Goal: Information Seeking & Learning: Learn about a topic

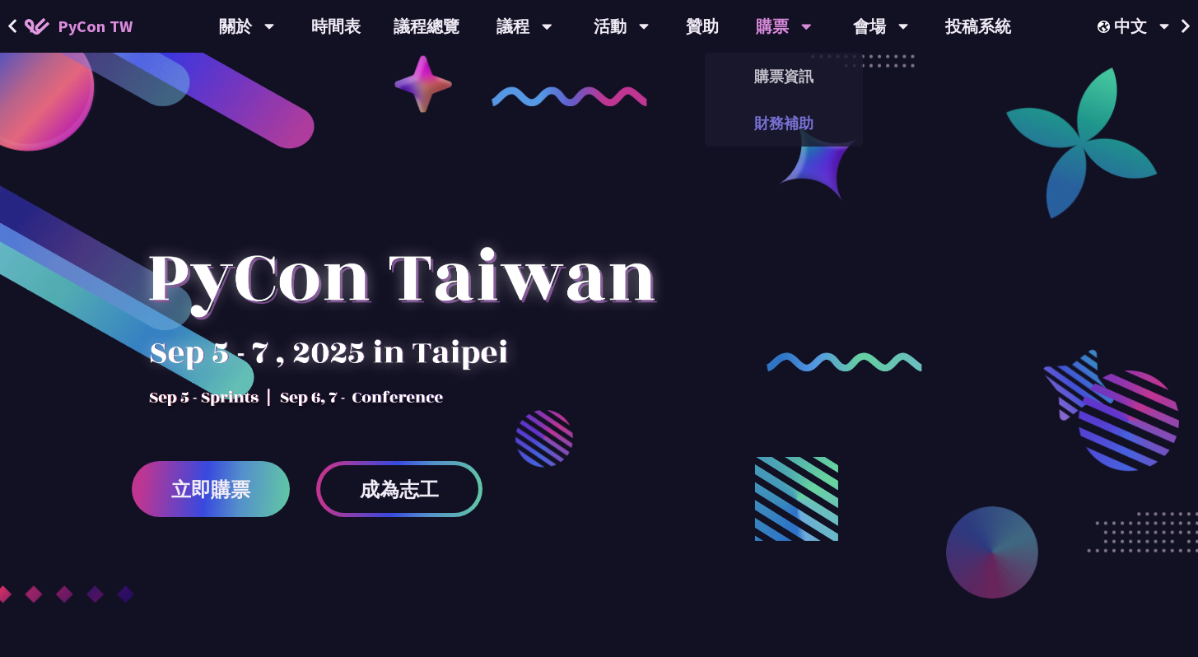
click at [792, 129] on link "財務補助" at bounding box center [784, 123] width 158 height 39
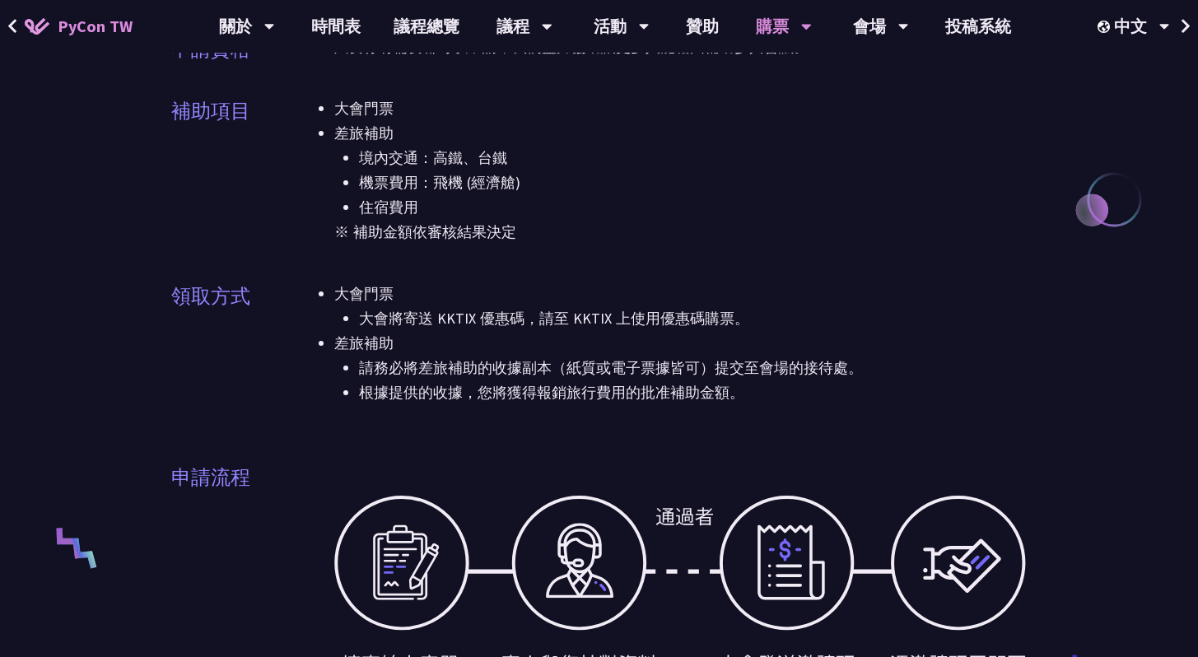
scroll to position [156, 0]
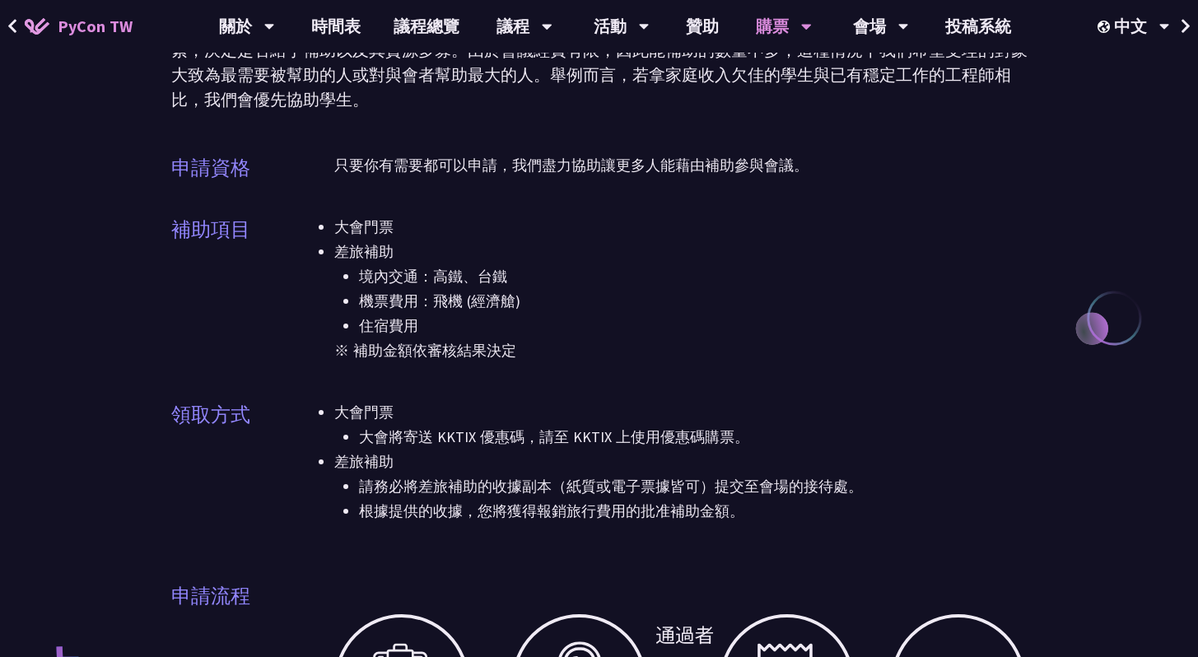
drag, startPoint x: 354, startPoint y: 244, endPoint x: 497, endPoint y: 315, distance: 159.9
click at [497, 315] on li "差旅補助 境內交通：高鐵、台鐵 機票費用：飛機 (經濟艙) 住宿費用" at bounding box center [681, 289] width 694 height 99
click at [415, 329] on li "住宿費用" at bounding box center [693, 326] width 669 height 25
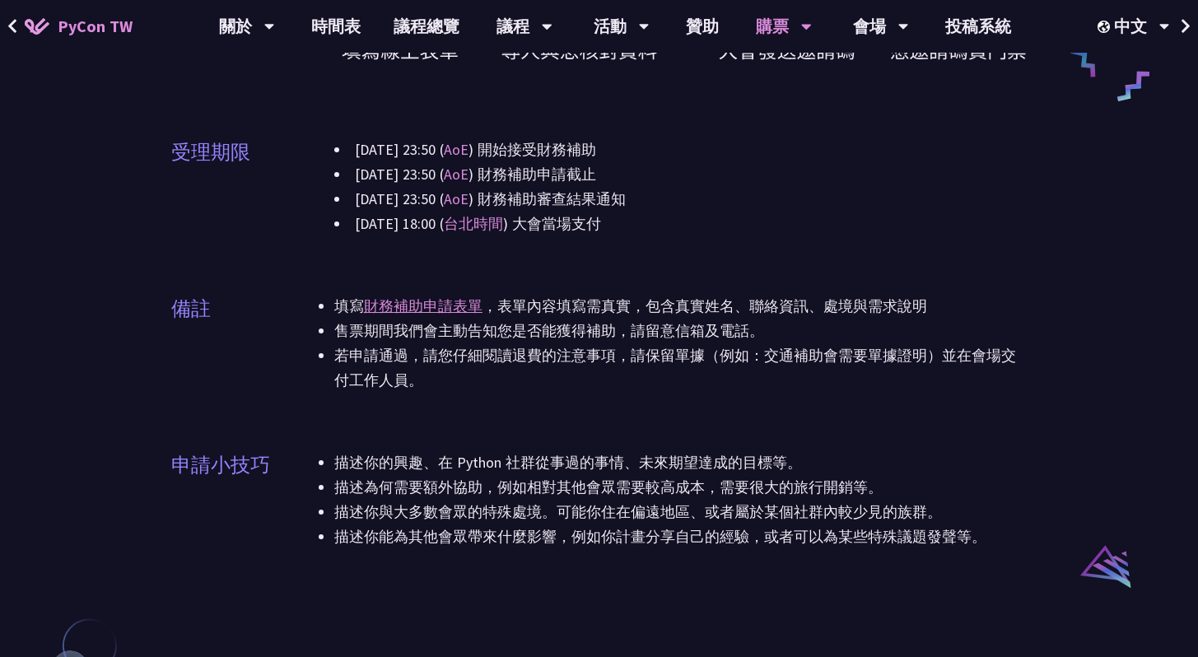
scroll to position [891, 0]
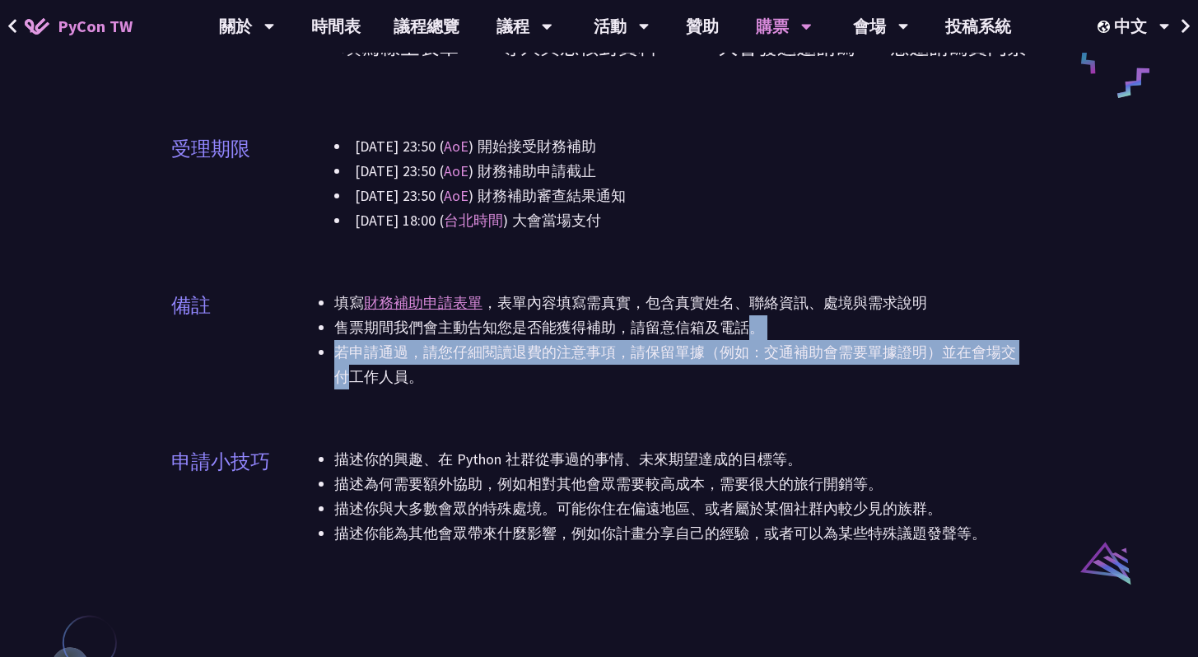
drag, startPoint x: 514, startPoint y: 339, endPoint x: 717, endPoint y: 353, distance: 203.9
click at [699, 352] on ul "填寫 財務補助申請表單 ，表單內容填寫需真實，包含真實姓名、聯絡資訊、處境與需求說明 售票期間我們會主動告知您是否能獲得補助，請留意信箱及電話。 若申請通過，…" at bounding box center [681, 340] width 694 height 99
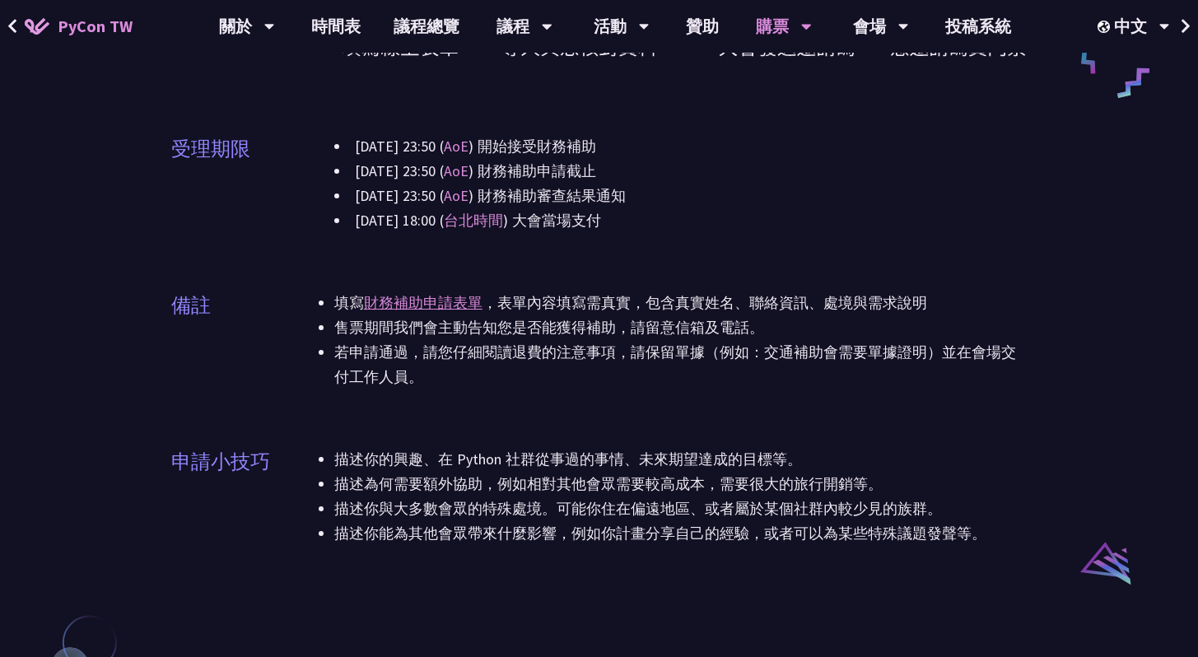
click at [718, 353] on li "若申請通過，請您仔細閱讀退費的注意事項，請保留單據（例如：交通補助會需要單據證明）並在會場交付工作人員。" at bounding box center [681, 364] width 694 height 49
drag, startPoint x: 386, startPoint y: 324, endPoint x: 642, endPoint y: 339, distance: 255.8
click at [642, 339] on li "售票期間我們會主動告知您是否能獲得補助，請留意信箱及電話。" at bounding box center [681, 327] width 694 height 25
click at [643, 339] on li "售票期間我們會主動告知您是否能獲得補助，請留意信箱及電話。" at bounding box center [681, 327] width 694 height 25
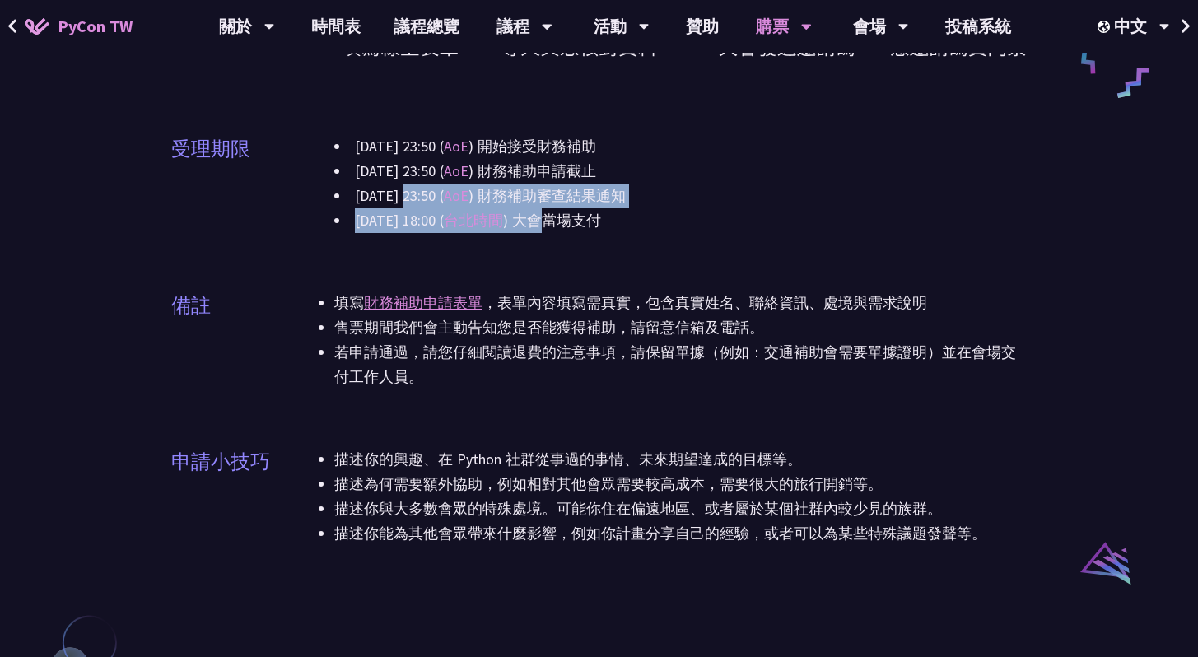
drag, startPoint x: 551, startPoint y: 218, endPoint x: 394, endPoint y: 199, distance: 158.5
click at [403, 200] on div "[DATE] 23:50 ( AoE ) 開始接受財務補助 [DATE] 23:50 ( AoE ) 財務補助申請截止 [DATE] 23:50 ( AoE …" at bounding box center [681, 183] width 694 height 99
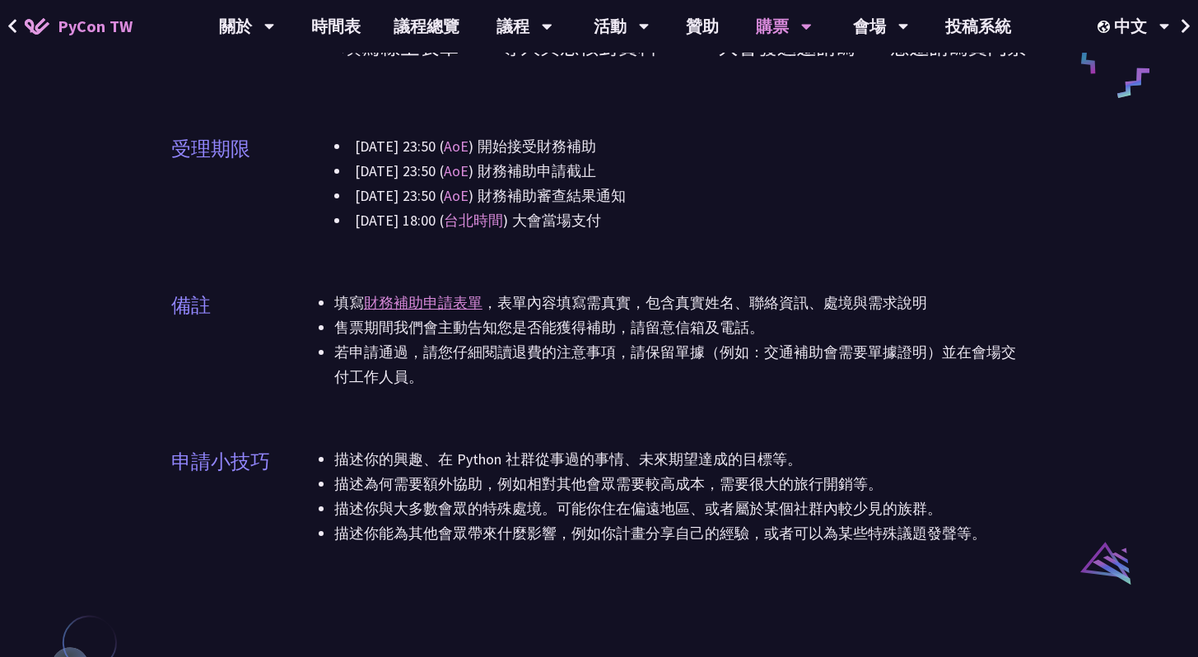
click at [381, 197] on li "[DATE] 23:50 ( AoE ) 財務補助審查結果通知" at bounding box center [681, 196] width 694 height 25
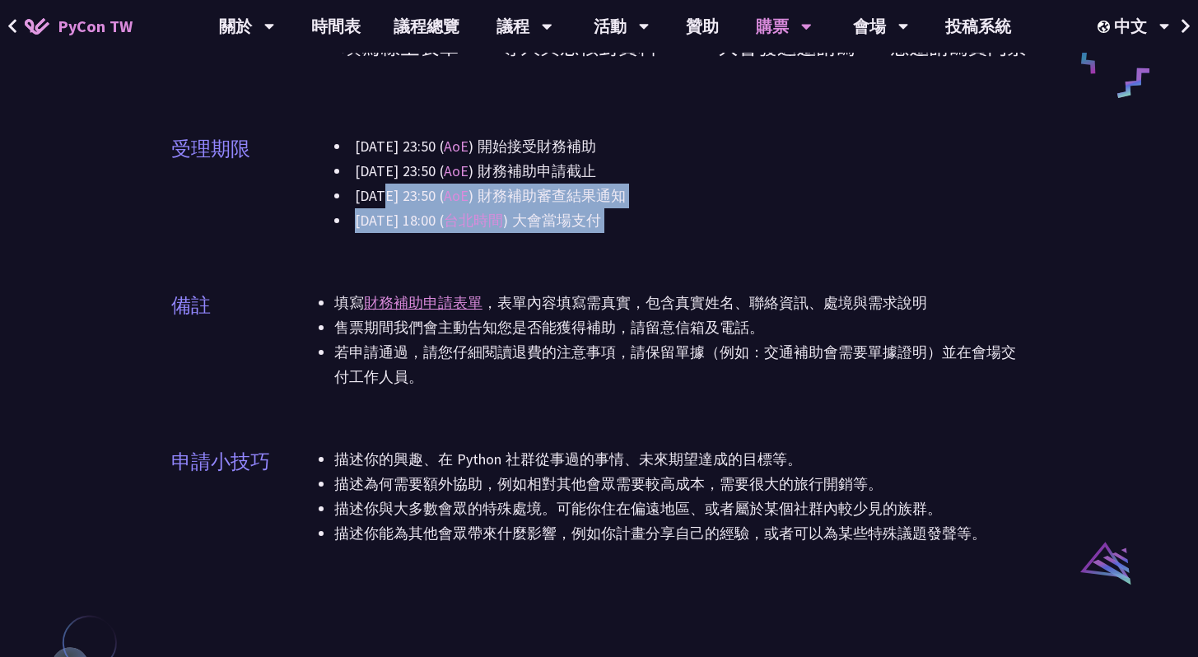
drag, startPoint x: 381, startPoint y: 197, endPoint x: 645, endPoint y: 220, distance: 264.6
click at [645, 220] on div "[DATE] 23:50 ( AoE ) 開始接受財務補助 [DATE] 23:50 ( AoE ) 財務補助申請截止 [DATE] 23:50 ( AoE …" at bounding box center [681, 183] width 694 height 99
click at [647, 217] on li "[DATE] 18:00 ( [GEOGRAPHIC_DATA] ) 大會當場支付" at bounding box center [681, 220] width 694 height 25
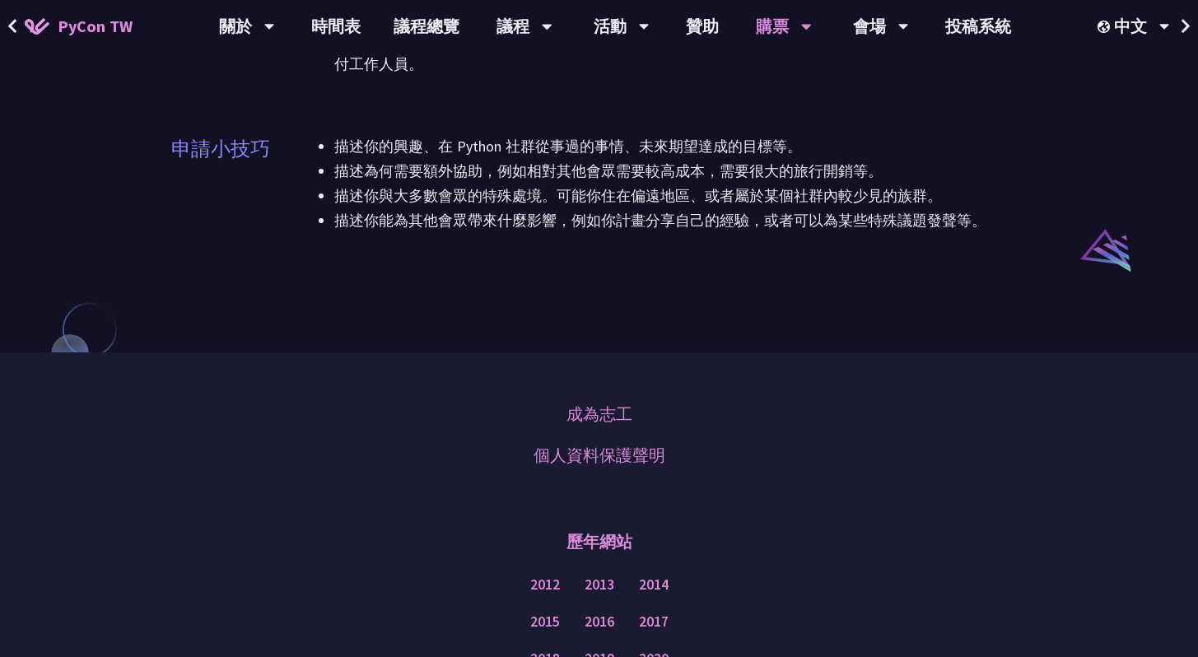
scroll to position [1204, 0]
click at [619, 420] on link "成為志工" at bounding box center [600, 414] width 66 height 25
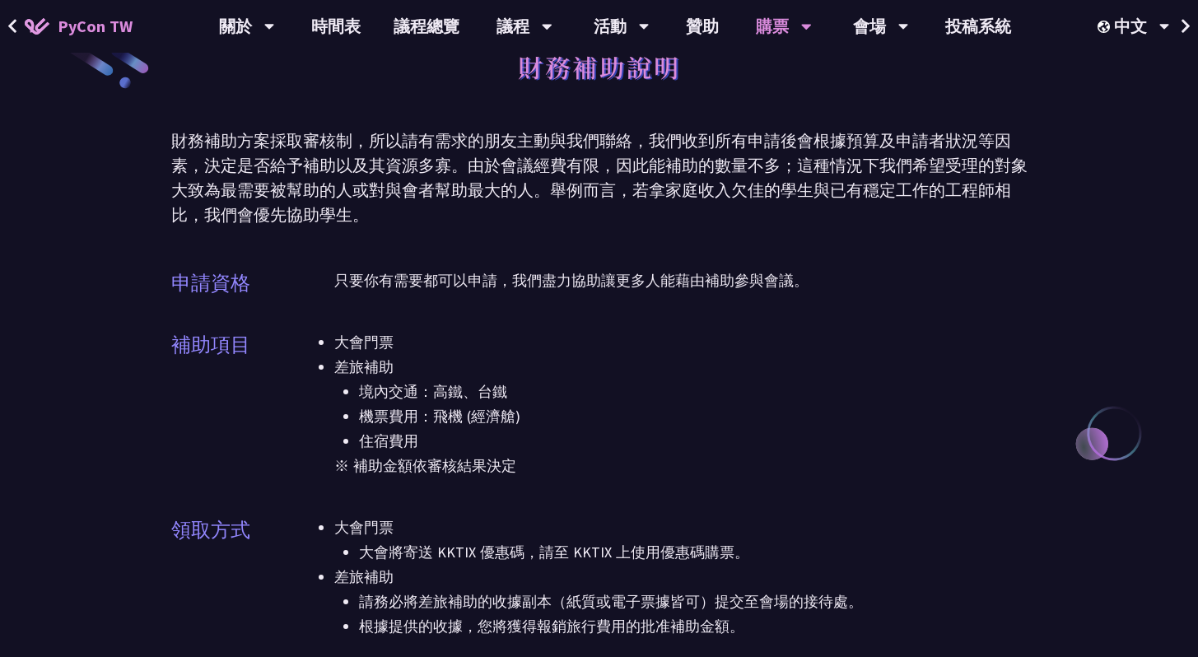
scroll to position [0, 0]
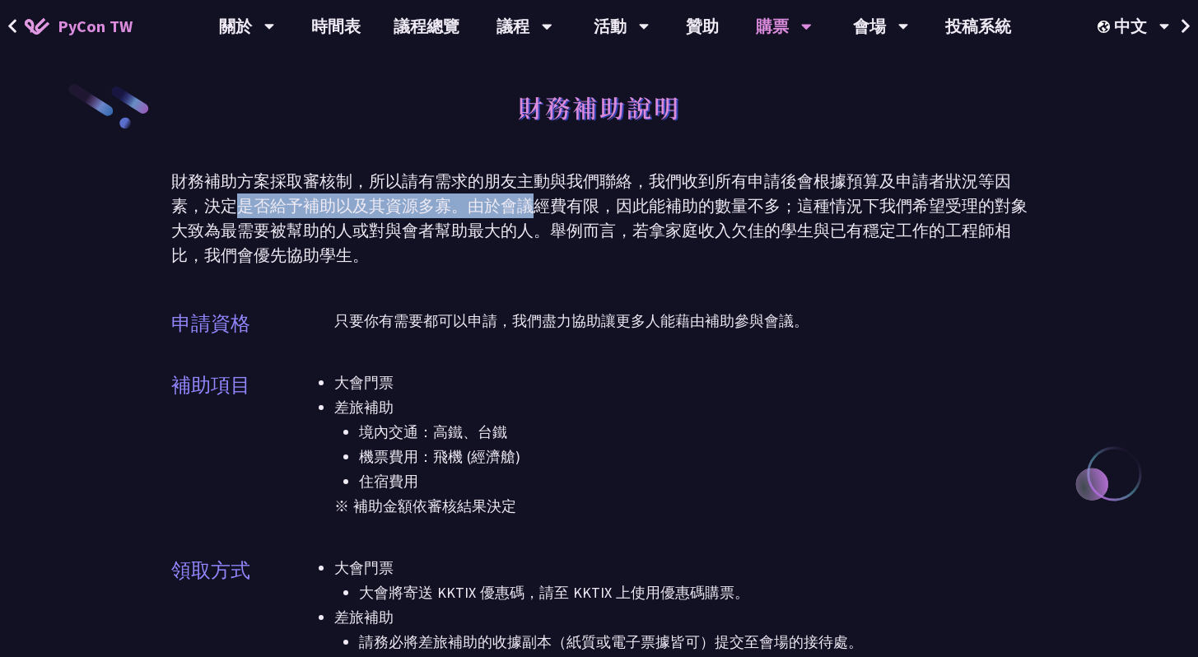
drag, startPoint x: 252, startPoint y: 213, endPoint x: 529, endPoint y: 205, distance: 276.8
click at [529, 205] on div "財務補助方案採取審核制，所以請有需求的朋友主動與我們聯絡，我們收到所有申請後會根據預算及申請者狀況等因素，決定是否給予補助以及其資源多寡。由於會議經費有限，因…" at bounding box center [599, 218] width 857 height 99
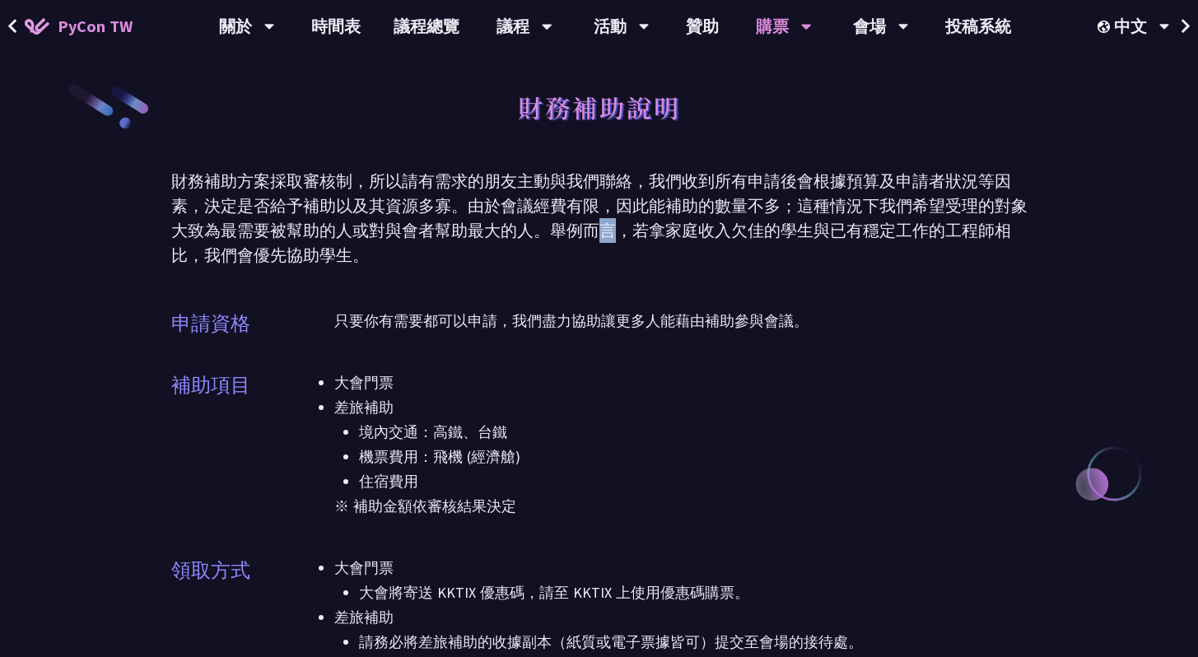
drag, startPoint x: 592, startPoint y: 227, endPoint x: 617, endPoint y: 241, distance: 28.0
click at [622, 241] on div "財務補助方案採取審核制，所以請有需求的朋友主動與我們聯絡，我們收到所有申請後會根據預算及申請者狀況等因素，決定是否給予補助以及其資源多寡。由於會議經費有限，因…" at bounding box center [599, 218] width 857 height 99
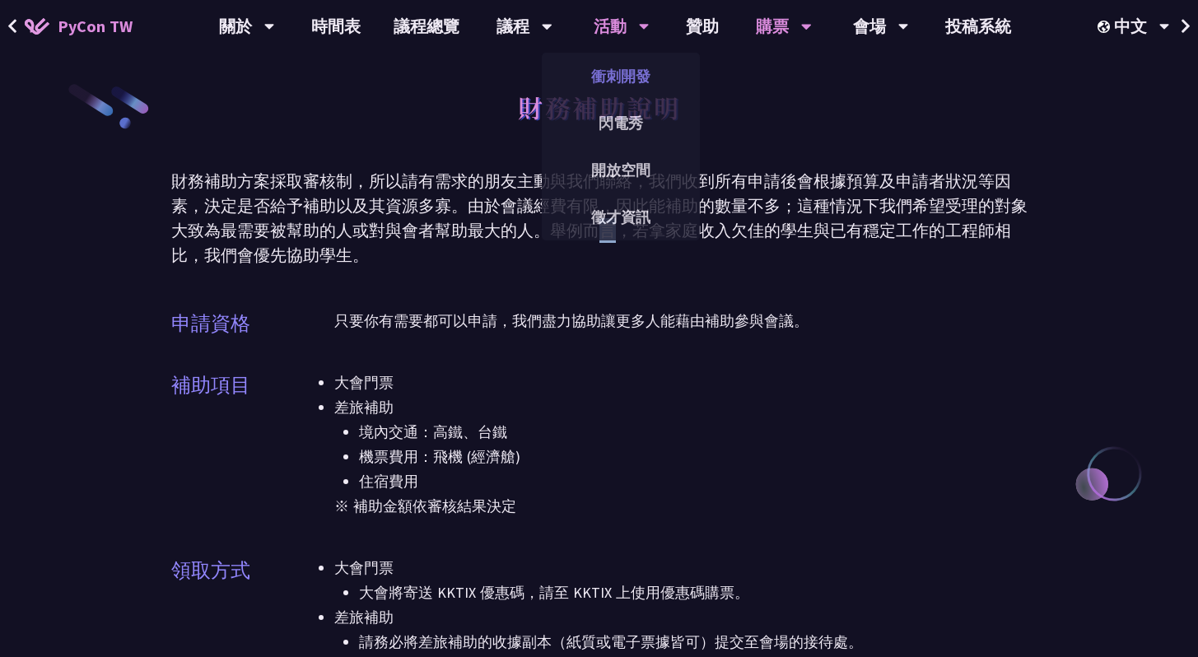
click at [614, 68] on link "衝刺開發" at bounding box center [621, 76] width 158 height 39
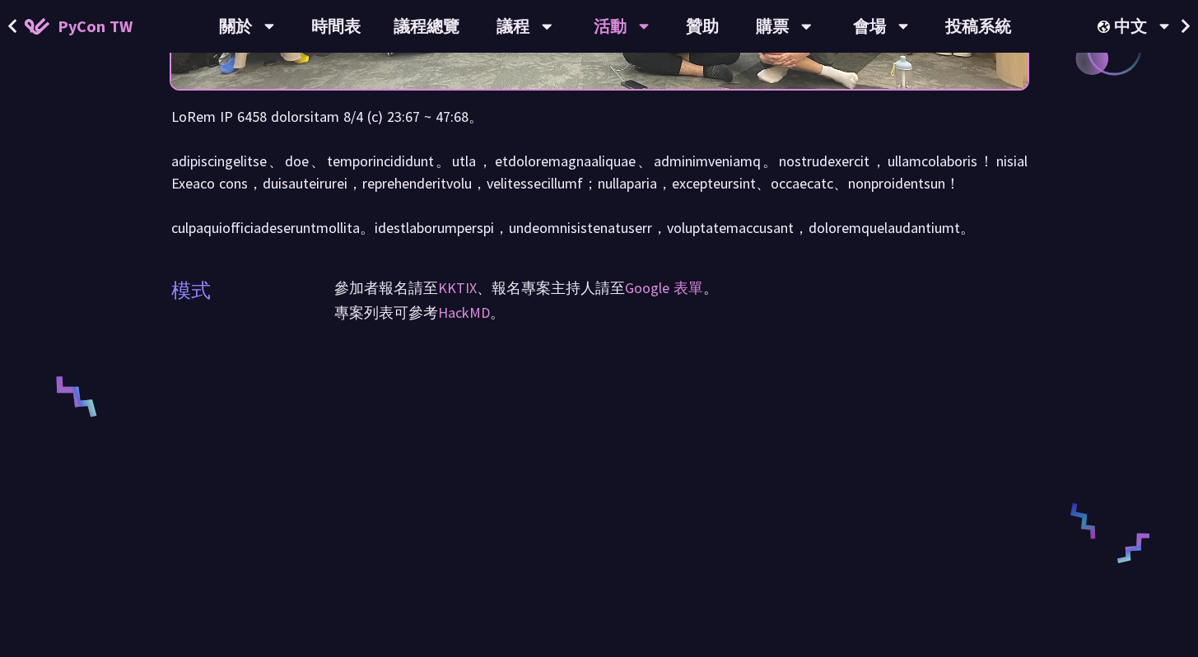
scroll to position [83, 0]
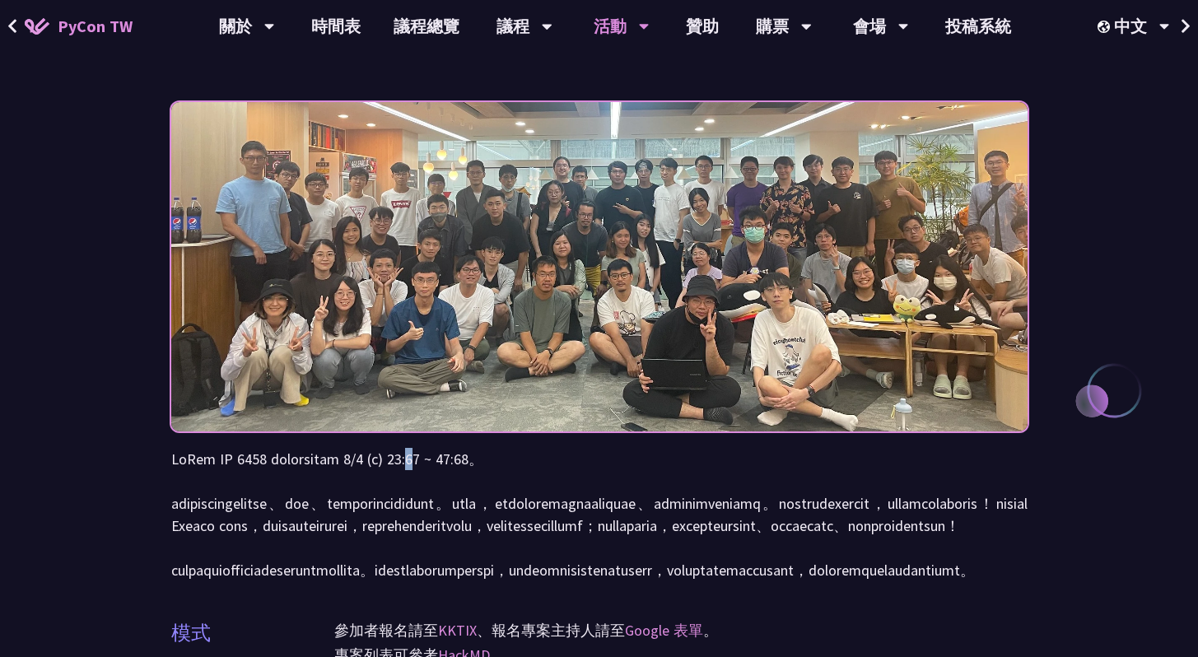
drag, startPoint x: 495, startPoint y: 469, endPoint x: 504, endPoint y: 468, distance: 9.1
click at [504, 468] on p at bounding box center [599, 514] width 857 height 133
click at [310, 488] on p at bounding box center [599, 514] width 857 height 133
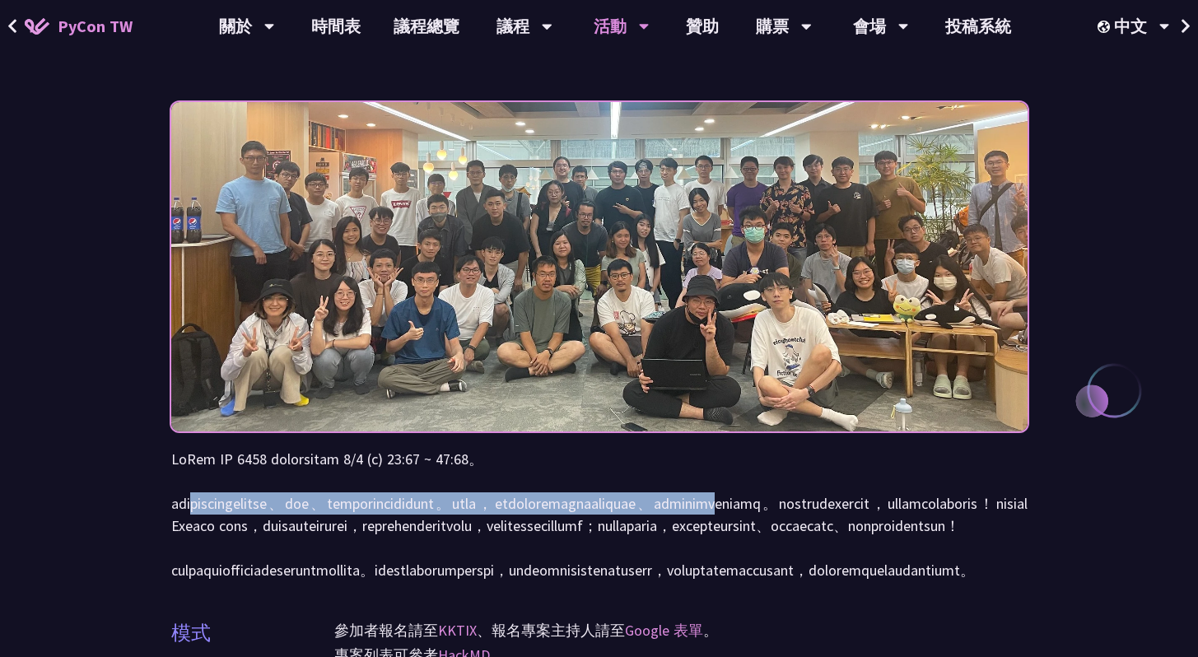
drag, startPoint x: 217, startPoint y: 500, endPoint x: 391, endPoint y: 518, distance: 174.7
click at [391, 518] on p at bounding box center [599, 514] width 857 height 133
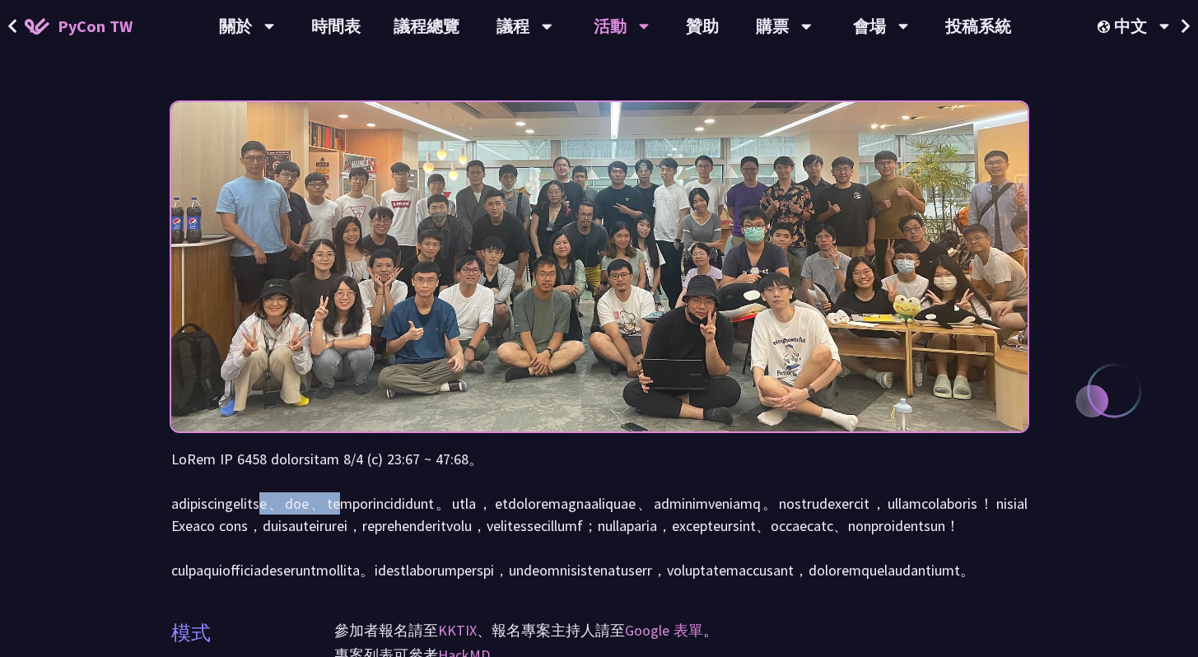
drag, startPoint x: 451, startPoint y: 506, endPoint x: 657, endPoint y: 511, distance: 206.8
click at [610, 512] on p at bounding box center [599, 514] width 857 height 133
click at [657, 511] on p at bounding box center [599, 514] width 857 height 133
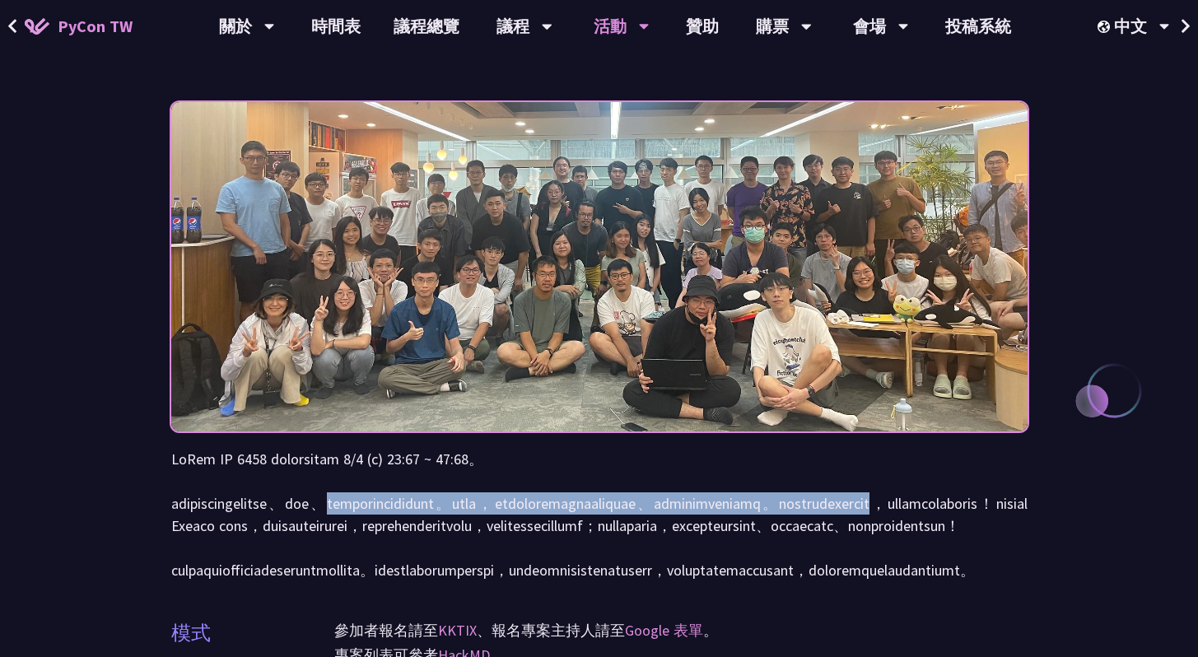
drag, startPoint x: 479, startPoint y: 505, endPoint x: 713, endPoint y: 520, distance: 234.4
click at [713, 520] on p at bounding box center [599, 514] width 857 height 133
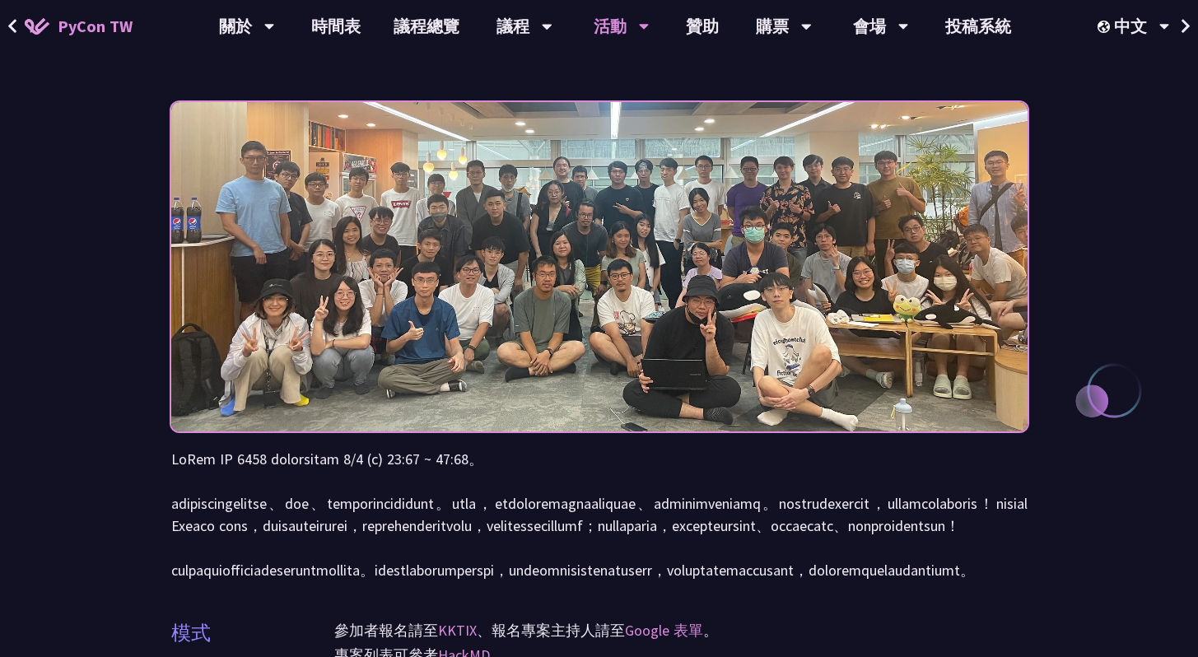
click at [713, 520] on p at bounding box center [599, 514] width 857 height 133
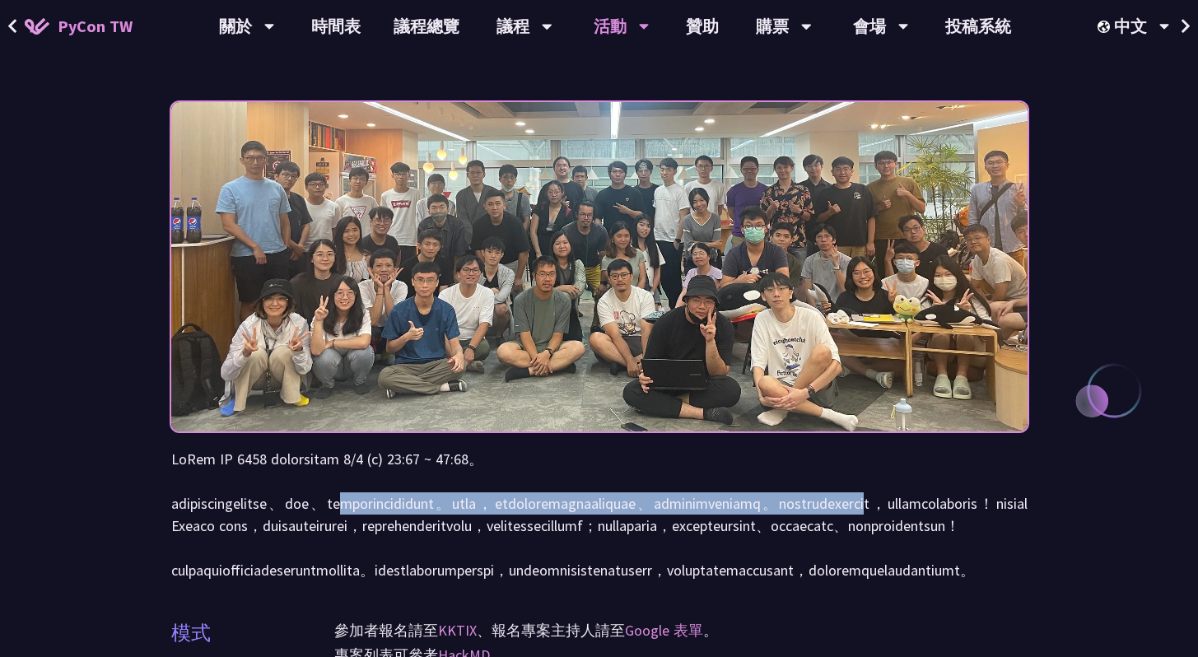
drag, startPoint x: 523, startPoint y: 515, endPoint x: 691, endPoint y: 518, distance: 168.1
click at [691, 518] on p at bounding box center [599, 514] width 857 height 133
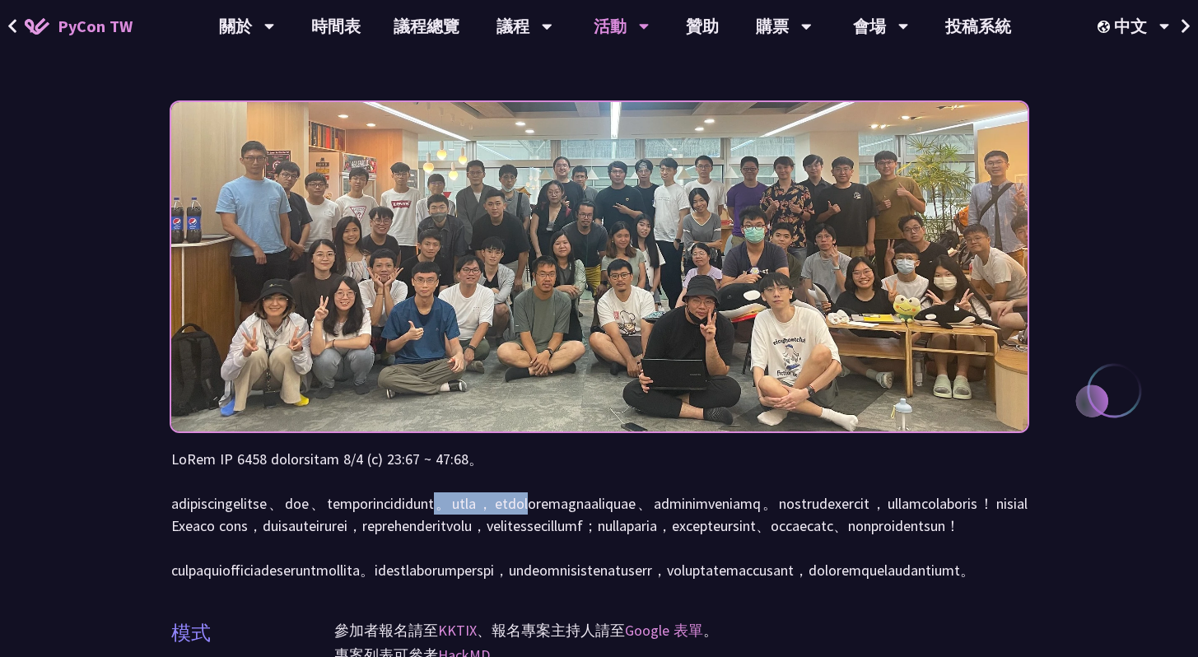
drag, startPoint x: 731, startPoint y: 506, endPoint x: 892, endPoint y: 511, distance: 161.5
click at [890, 511] on p at bounding box center [599, 514] width 857 height 133
click at [892, 511] on p at bounding box center [599, 514] width 857 height 133
drag, startPoint x: 832, startPoint y: 503, endPoint x: 1047, endPoint y: 513, distance: 215.2
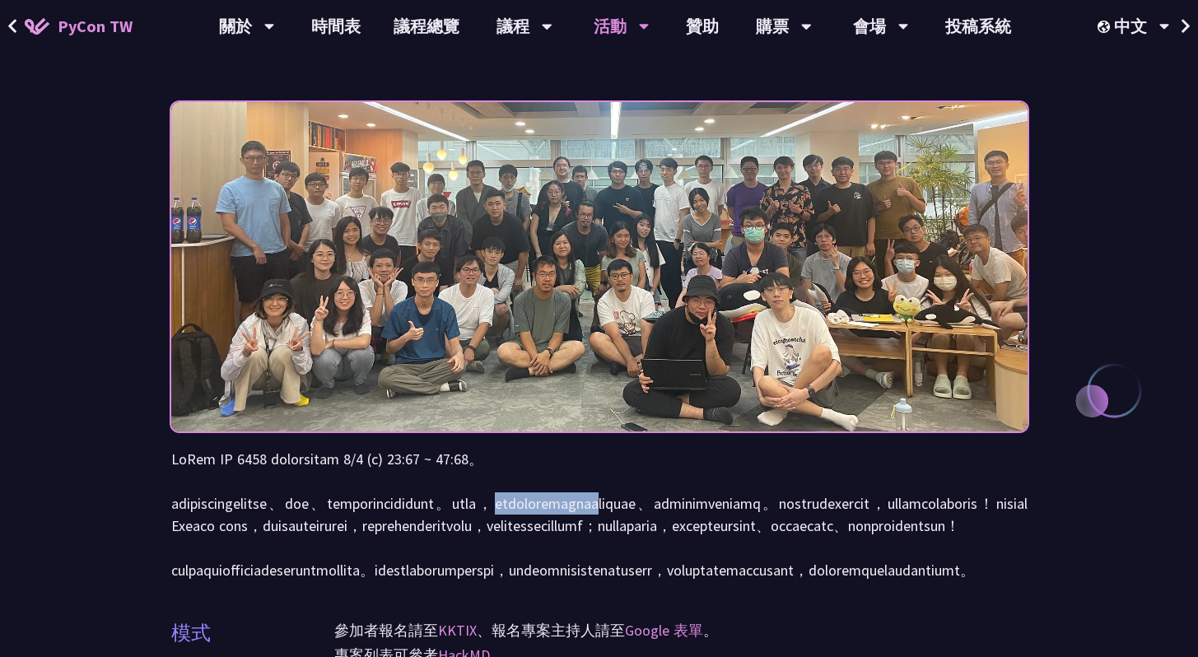
drag, startPoint x: 194, startPoint y: 527, endPoint x: 258, endPoint y: 522, distance: 63.6
click at [257, 522] on p at bounding box center [599, 514] width 857 height 133
drag, startPoint x: 388, startPoint y: 528, endPoint x: 545, endPoint y: 533, distance: 157.4
click at [513, 535] on p at bounding box center [599, 514] width 857 height 133
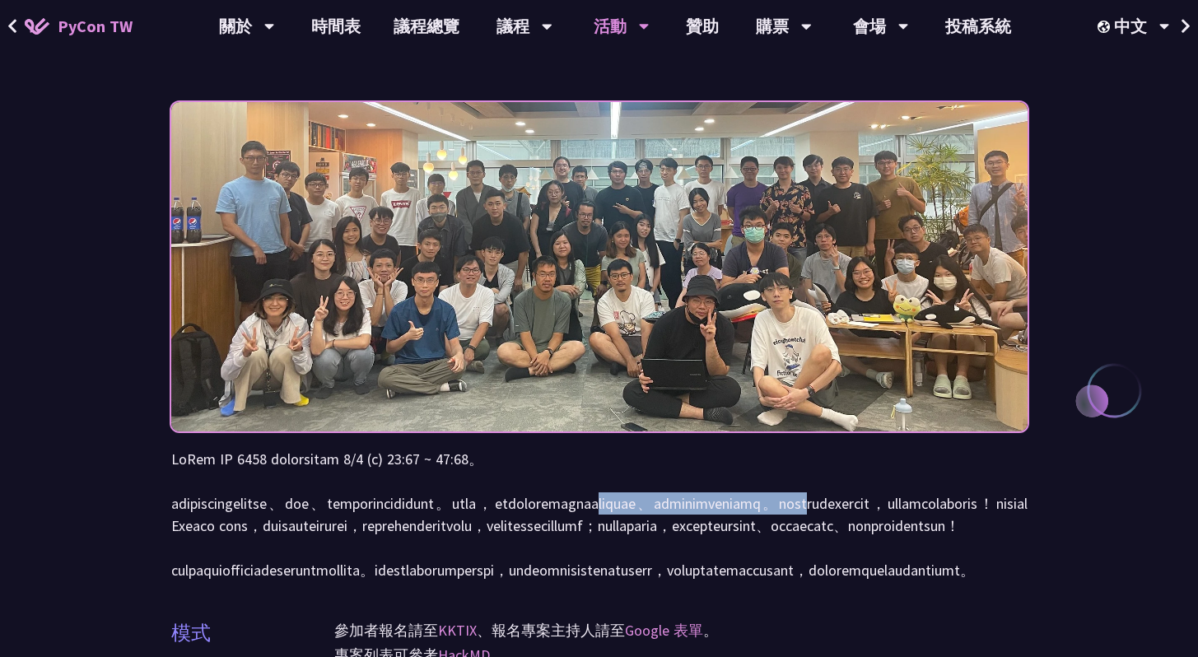
drag, startPoint x: 623, startPoint y: 539, endPoint x: 1022, endPoint y: 511, distance: 400.5
click at [1022, 511] on p at bounding box center [599, 514] width 857 height 133
drag, startPoint x: 999, startPoint y: 518, endPoint x: 891, endPoint y: 525, distance: 108.2
click at [899, 525] on p at bounding box center [599, 514] width 857 height 133
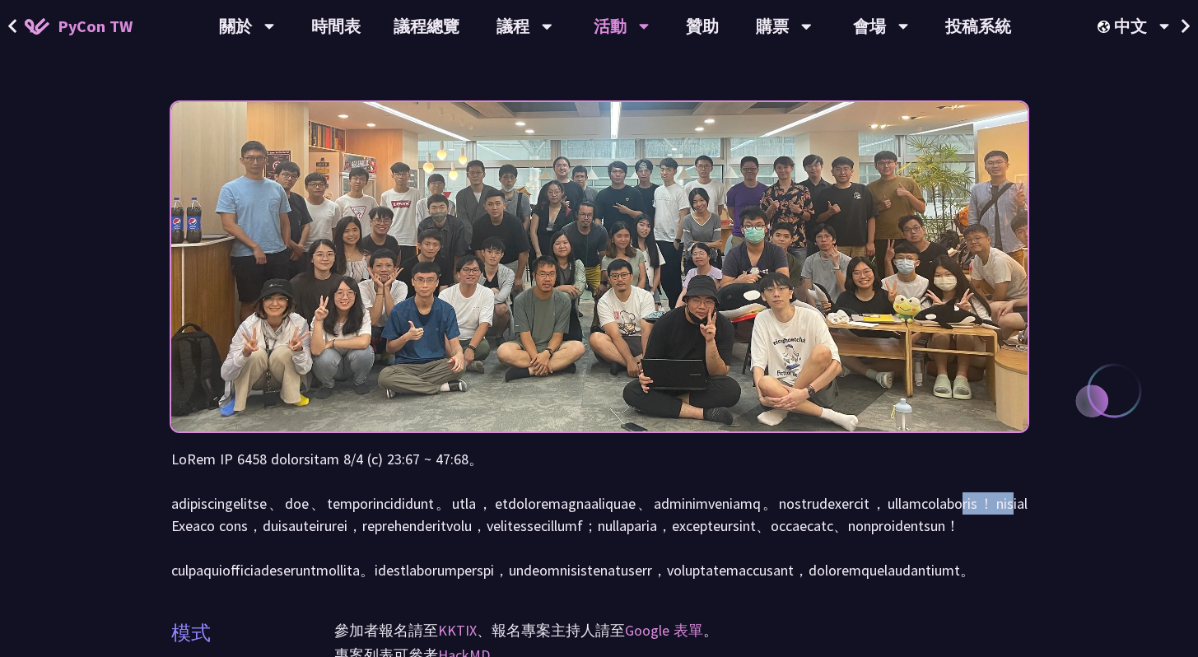
click at [891, 525] on p at bounding box center [599, 514] width 857 height 133
click at [795, 541] on p at bounding box center [599, 514] width 857 height 133
drag, startPoint x: 300, startPoint y: 552, endPoint x: 553, endPoint y: 553, distance: 252.9
click at [549, 553] on p at bounding box center [599, 514] width 857 height 133
click at [553, 553] on p at bounding box center [599, 514] width 857 height 133
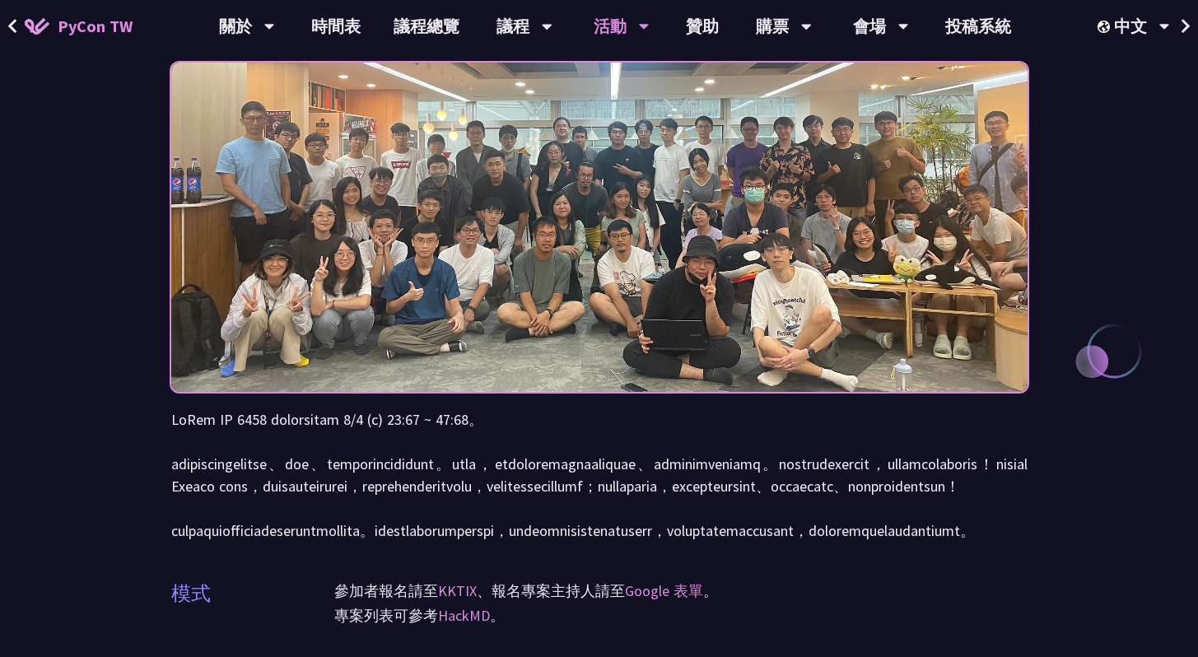
scroll to position [0, 0]
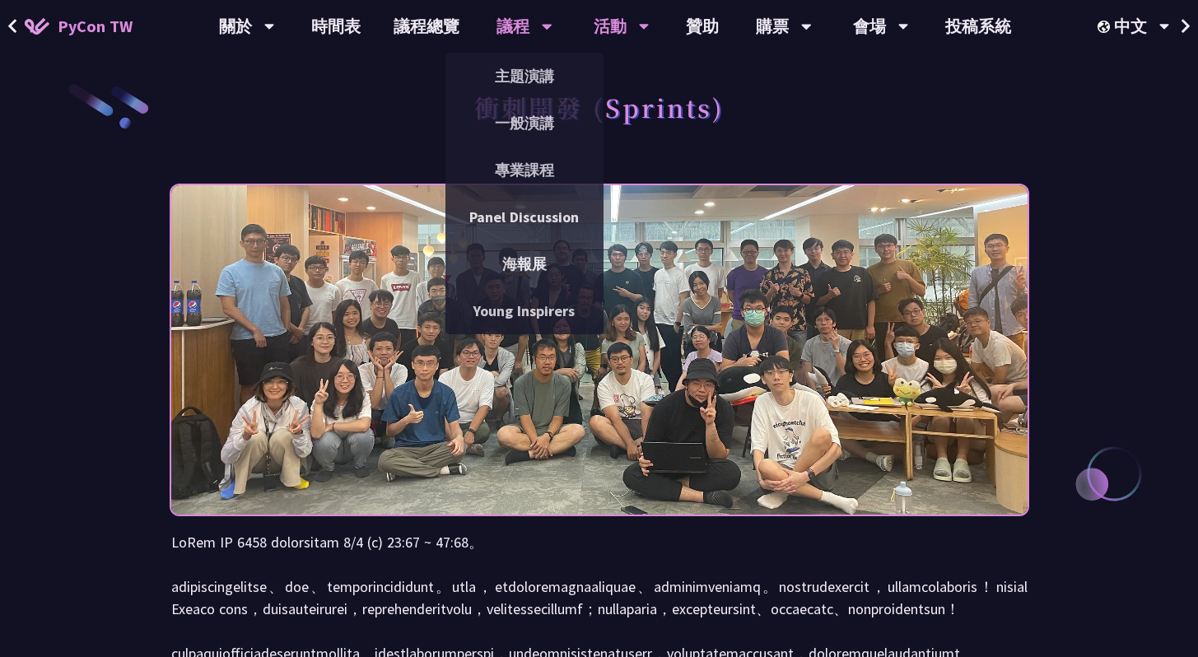
click at [497, 31] on div "議程" at bounding box center [525, 26] width 56 height 53
click at [507, 79] on link "主題演講" at bounding box center [525, 76] width 158 height 39
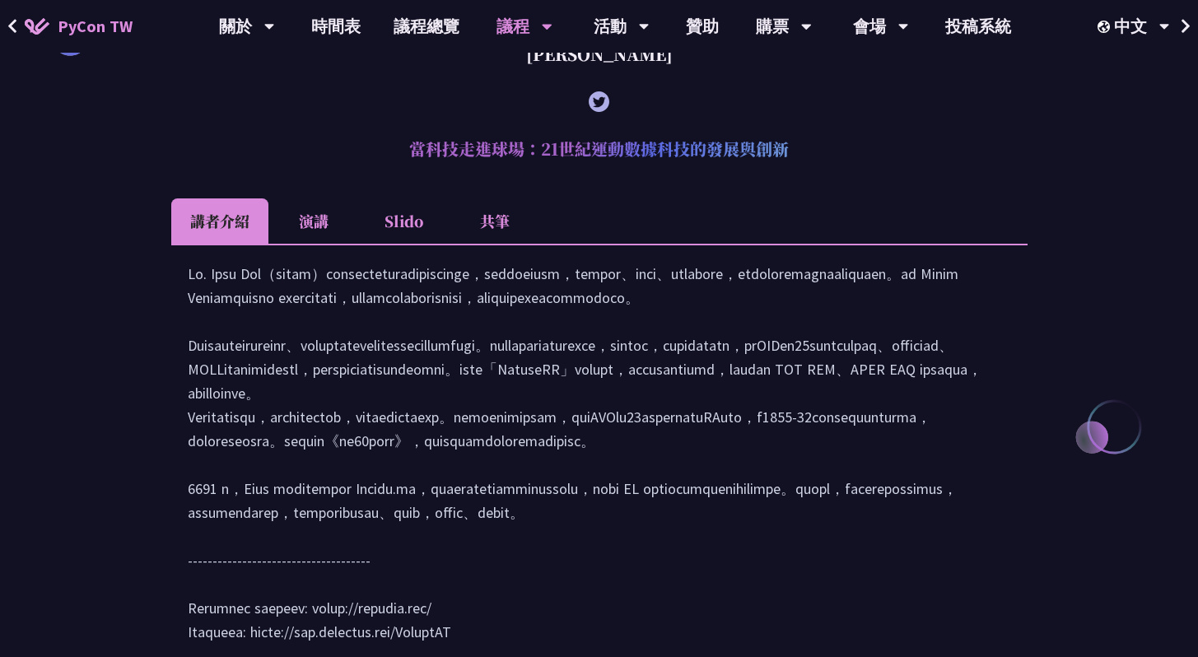
scroll to position [1995, 0]
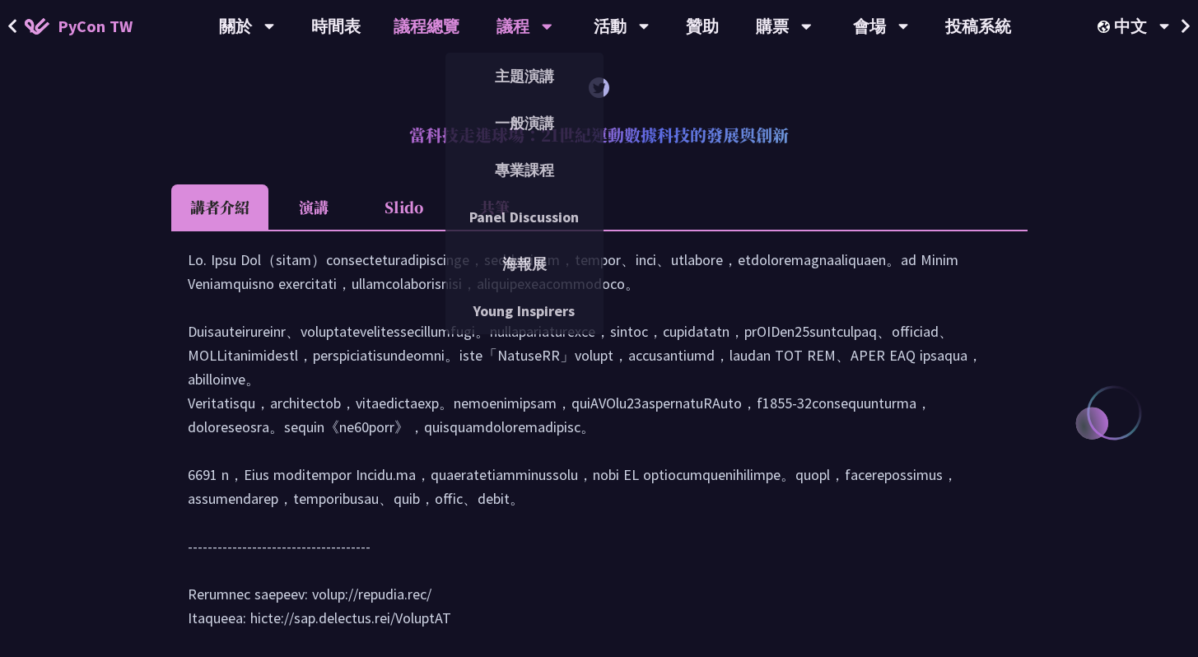
click at [428, 26] on link "議程總覽" at bounding box center [426, 26] width 99 height 53
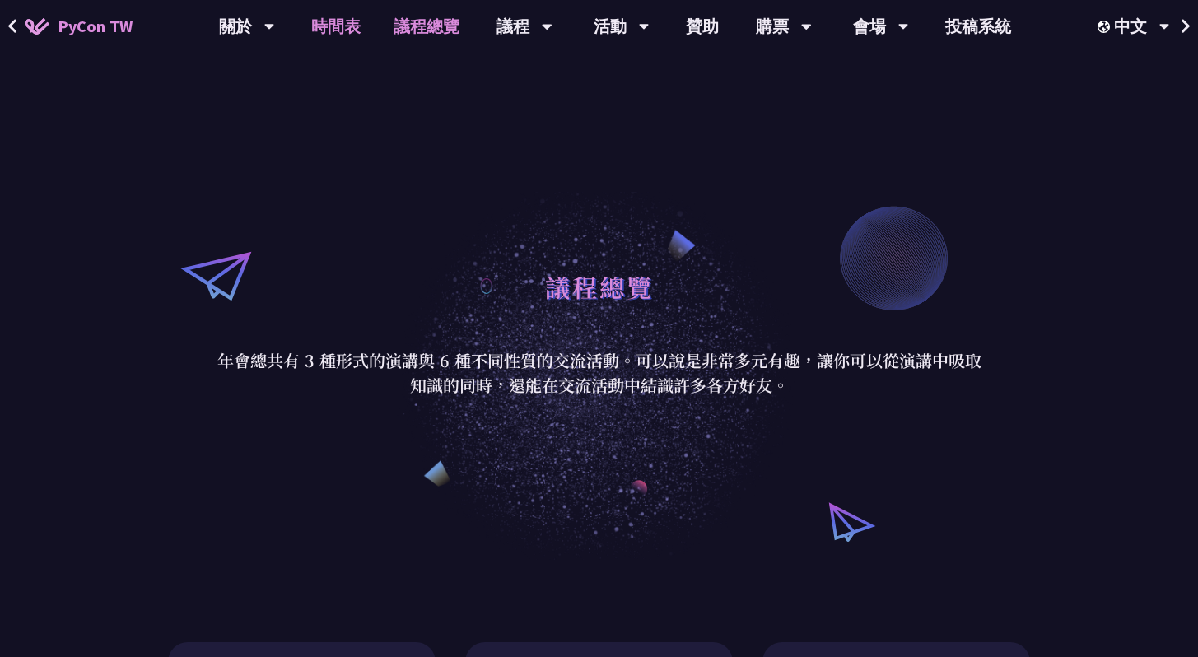
click at [347, 25] on link "時間表" at bounding box center [336, 26] width 82 height 53
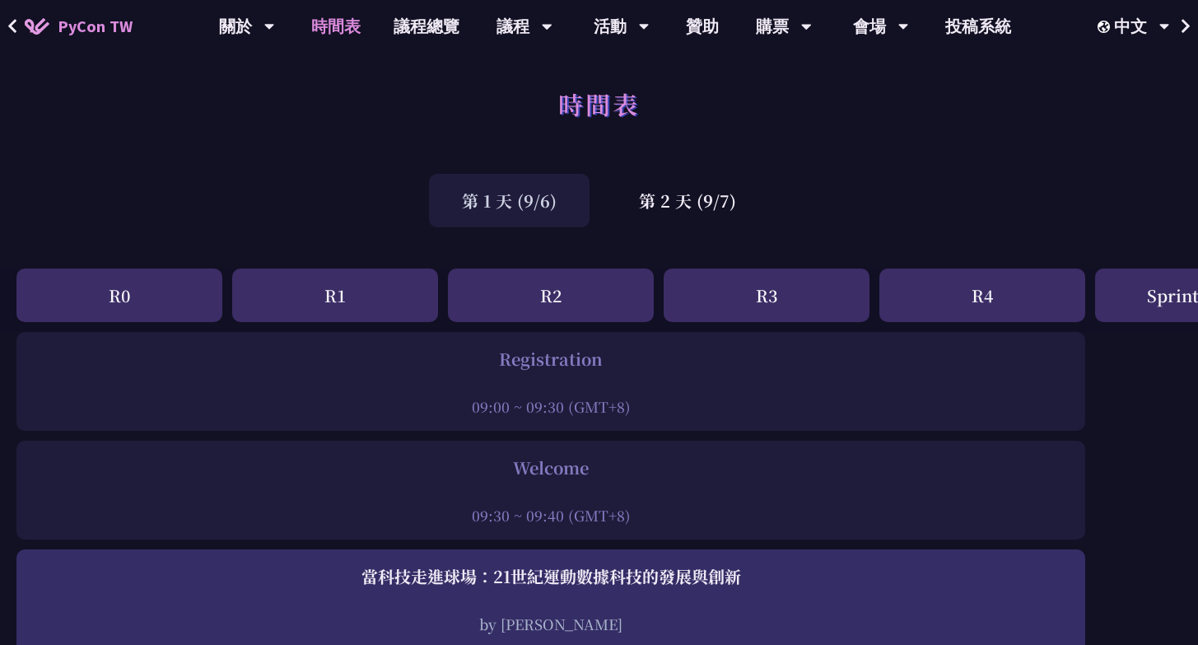
scroll to position [3, 0]
click at [247, 15] on div "關於" at bounding box center [247, 26] width 56 height 53
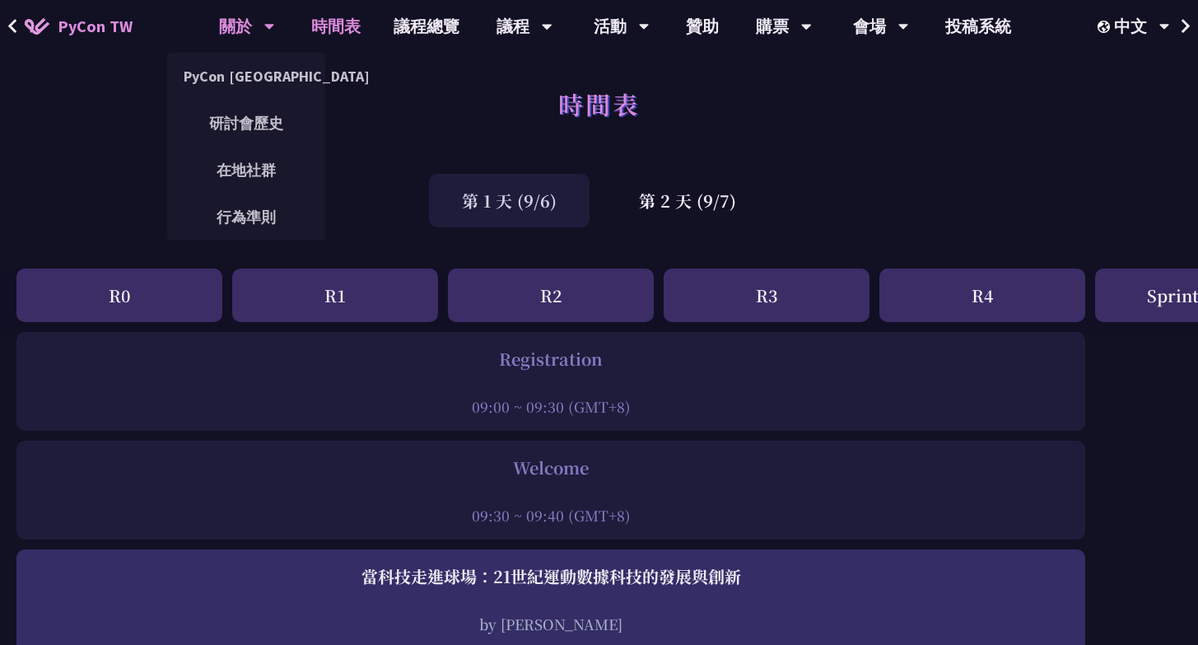
click at [244, 25] on div "關於" at bounding box center [247, 26] width 56 height 53
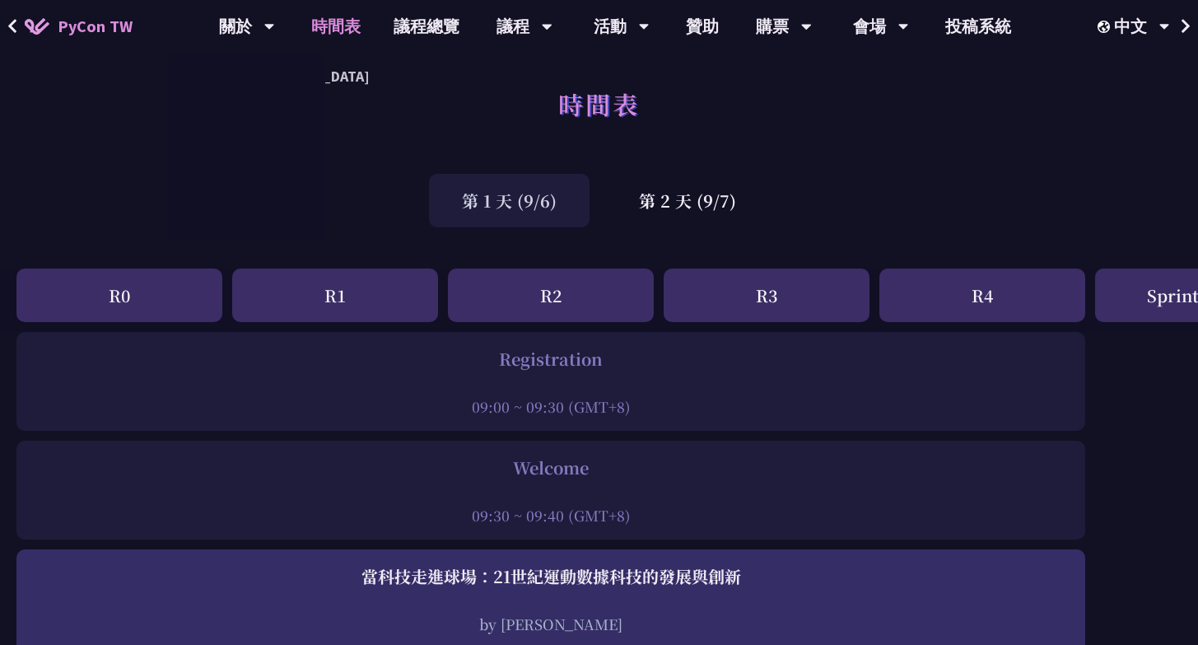
click at [98, 21] on span "PyCon TW" at bounding box center [95, 26] width 75 height 25
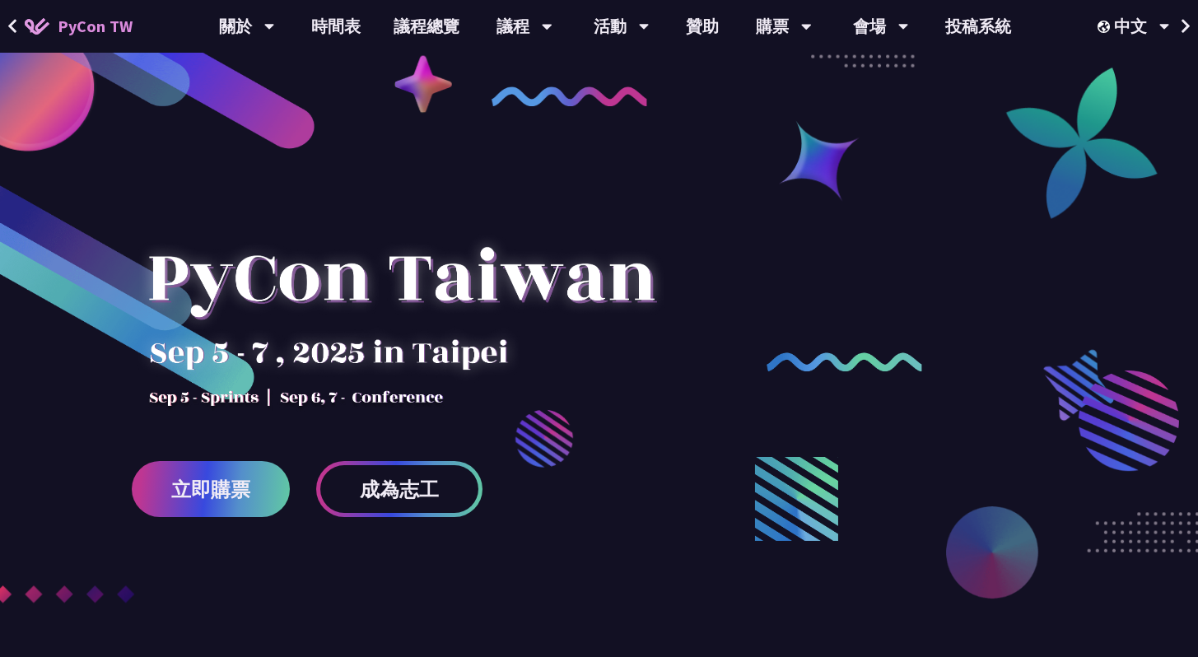
click at [26, 30] on img at bounding box center [37, 26] width 25 height 16
click at [19, 27] on button at bounding box center [12, 26] width 25 height 53
click at [16, 26] on icon at bounding box center [12, 26] width 11 height 16
click at [7, 22] on icon at bounding box center [12, 26] width 11 height 16
